Goal: Task Accomplishment & Management: Manage account settings

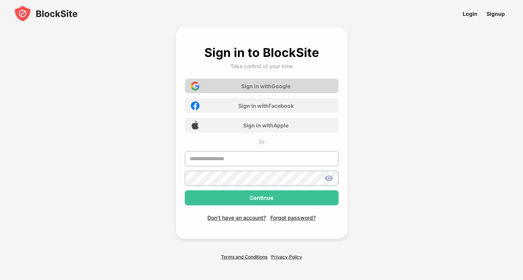
click at [306, 84] on div "Sign in with Google" at bounding box center [262, 85] width 154 height 15
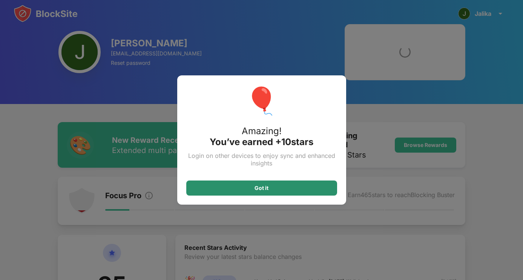
click at [258, 193] on div "Got it" at bounding box center [261, 187] width 151 height 15
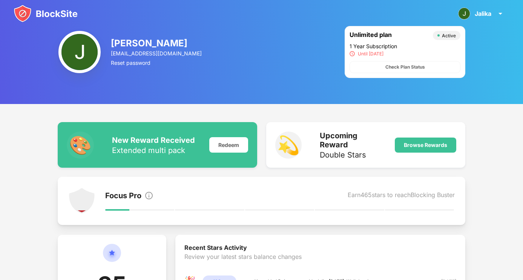
scroll to position [3, 0]
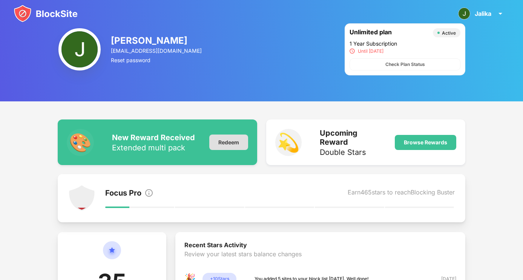
click at [232, 142] on div "Redeem" at bounding box center [228, 142] width 39 height 15
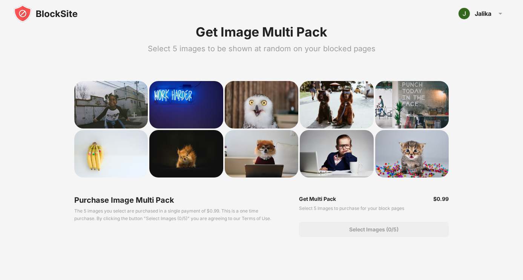
click at [136, 95] on div at bounding box center [111, 104] width 74 height 47
click at [114, 105] on div at bounding box center [111, 104] width 74 height 47
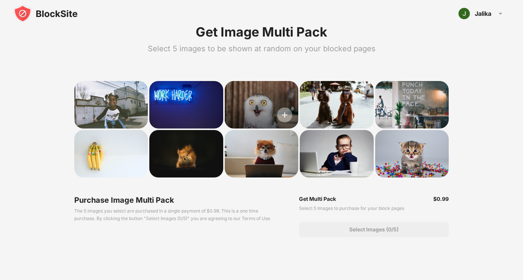
click at [284, 115] on img at bounding box center [284, 114] width 15 height 15
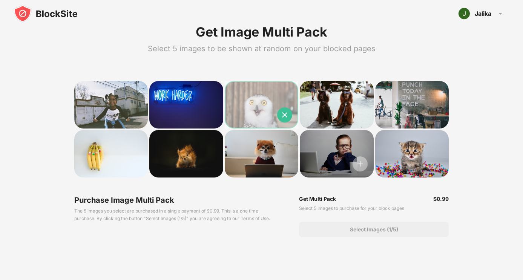
click at [359, 165] on img at bounding box center [359, 163] width 15 height 15
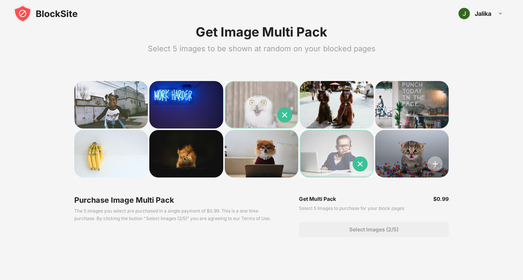
click at [433, 166] on img at bounding box center [434, 163] width 15 height 15
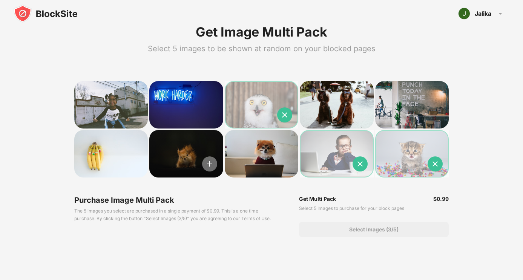
click at [206, 164] on img at bounding box center [209, 163] width 15 height 15
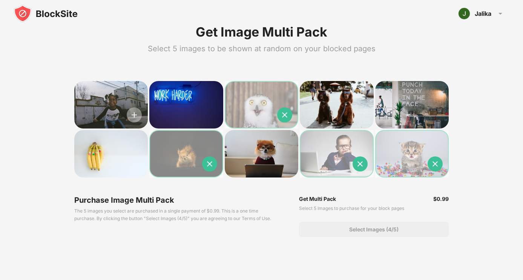
click at [133, 115] on img at bounding box center [134, 114] width 15 height 15
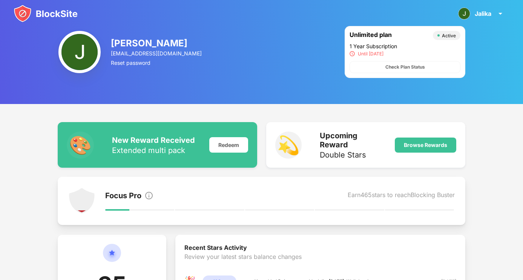
click at [65, 14] on img at bounding box center [46, 14] width 64 height 18
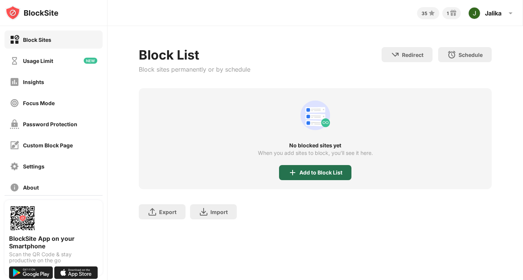
click at [304, 174] on div "Add to Block List" at bounding box center [320, 173] width 43 height 6
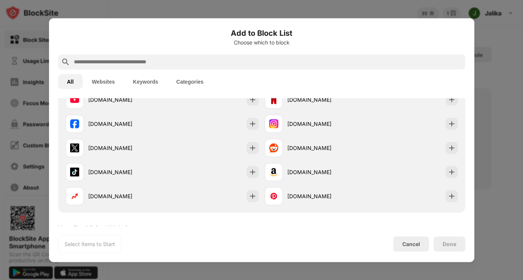
scroll to position [144, 0]
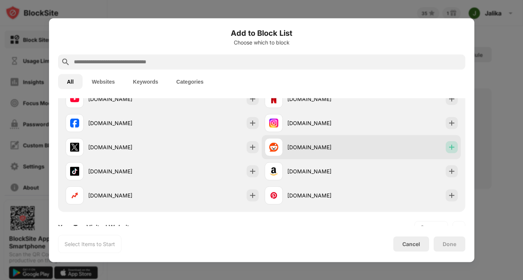
click at [452, 149] on img at bounding box center [452, 147] width 8 height 8
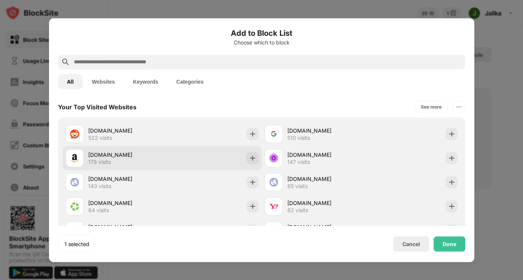
scroll to position [265, 0]
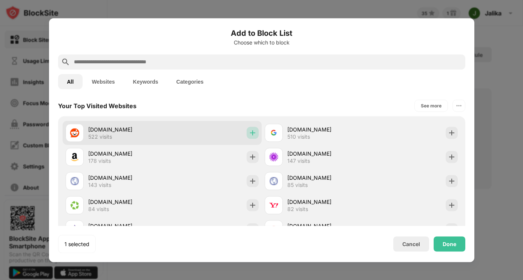
click at [252, 135] on img at bounding box center [253, 133] width 8 height 8
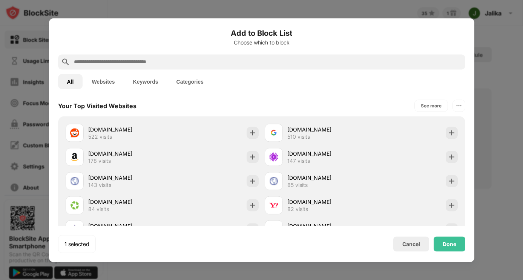
click at [249, 134] on span "/month" at bounding box center [251, 133] width 21 height 8
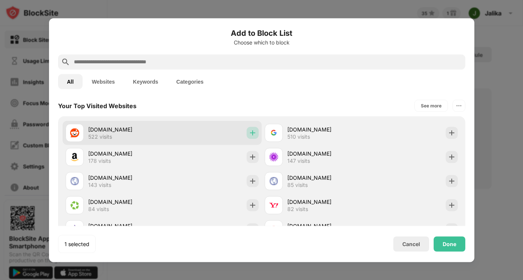
click at [255, 135] on img at bounding box center [253, 133] width 8 height 8
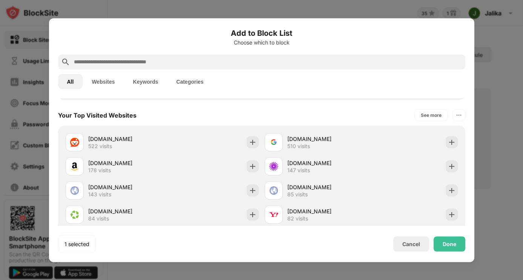
scroll to position [256, 0]
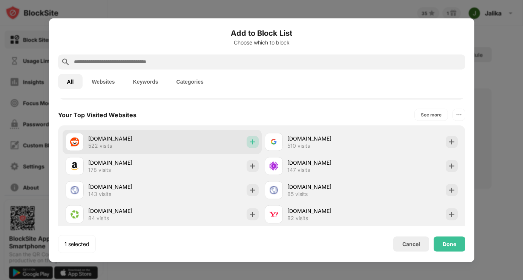
click at [254, 144] on img at bounding box center [253, 142] width 8 height 8
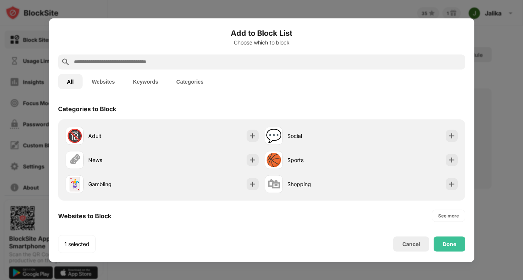
click at [100, 82] on button "Websites" at bounding box center [103, 81] width 41 height 15
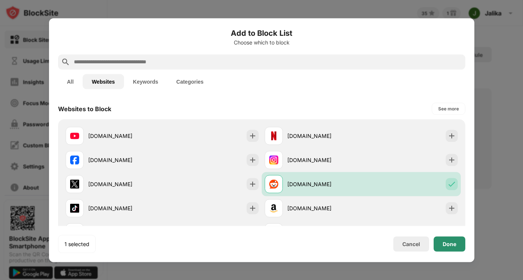
click at [454, 247] on div "Done" at bounding box center [449, 243] width 32 height 15
